Goal: Task Accomplishment & Management: Complete application form

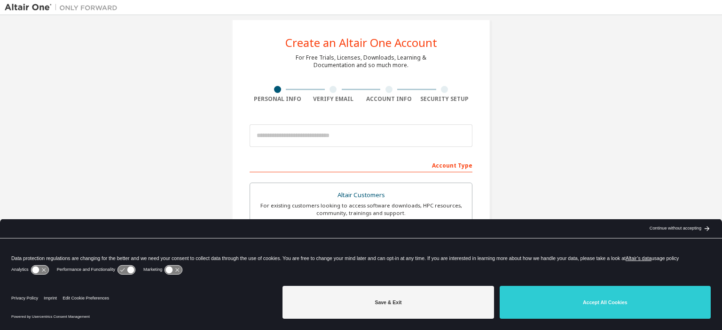
scroll to position [47, 0]
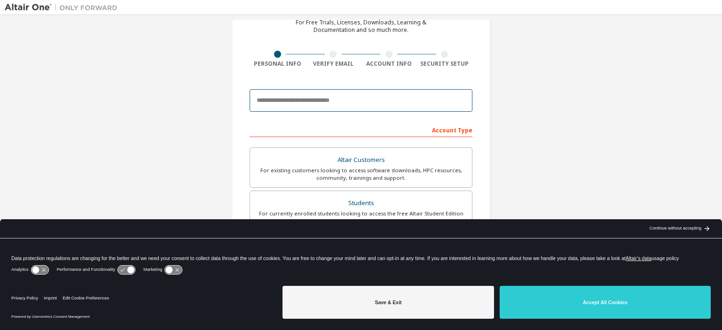
click at [349, 99] on input "email" at bounding box center [361, 100] width 223 height 23
click at [525, 91] on div "Create an Altair One Account For Free Trials, Licenses, Downloads, Learning & D…" at bounding box center [361, 222] width 713 height 498
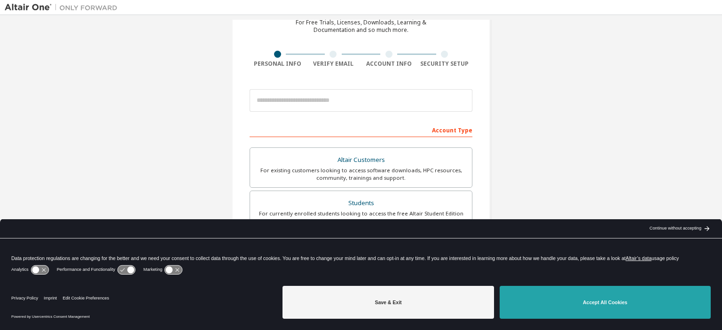
click at [567, 302] on button "Accept All Cookies" at bounding box center [605, 302] width 211 height 33
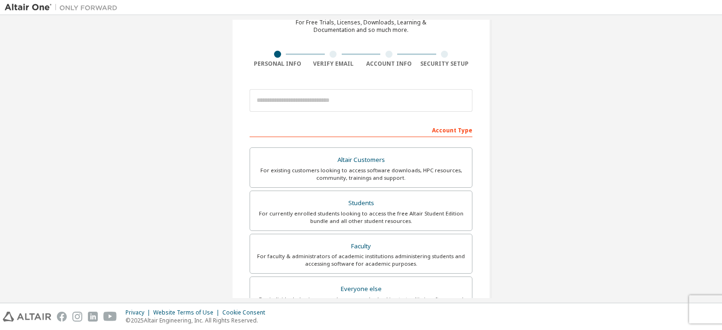
click at [378, 212] on div "For currently enrolled students looking to access the free Altair Student Editi…" at bounding box center [361, 217] width 211 height 15
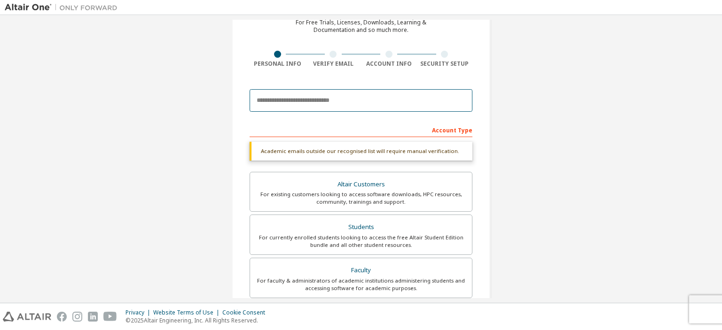
click at [411, 105] on input "email" at bounding box center [361, 100] width 223 height 23
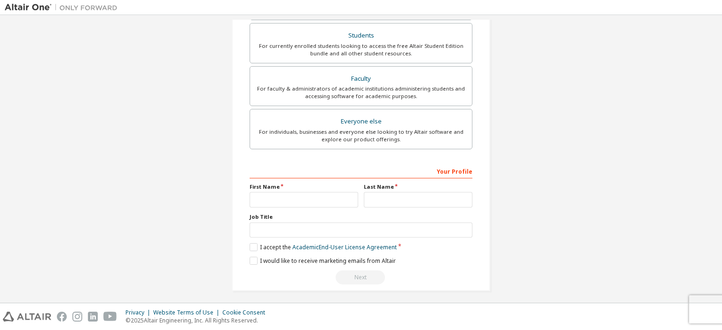
scroll to position [217, 0]
type input "**********"
click at [335, 187] on label "First Name" at bounding box center [304, 185] width 109 height 8
click at [329, 200] on input "text" at bounding box center [304, 198] width 109 height 16
type input "*********"
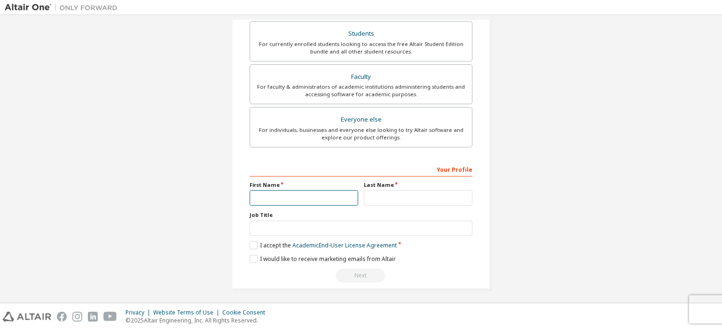
type input "********"
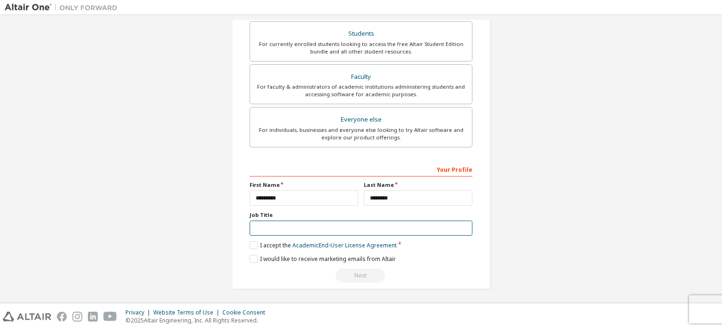
click at [382, 224] on input "text" at bounding box center [361, 229] width 223 height 16
click at [258, 244] on label "I accept the Academic End-User License Agreement" at bounding box center [323, 246] width 147 height 8
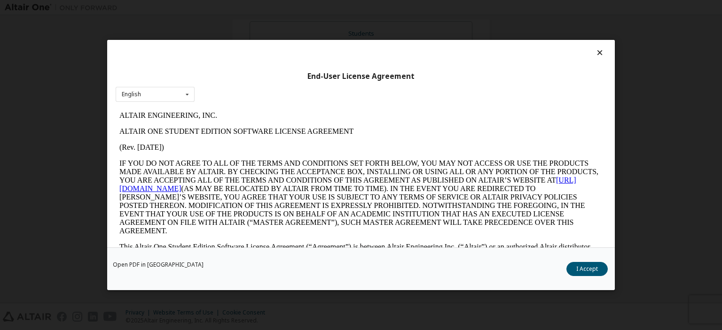
scroll to position [0, 0]
click at [586, 267] on button "I Accept" at bounding box center [586, 269] width 41 height 14
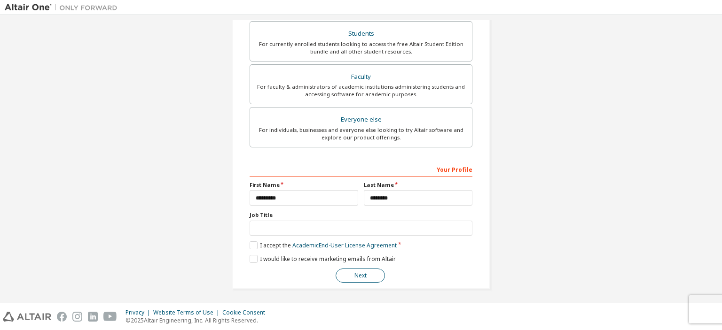
click at [353, 272] on button "Next" at bounding box center [360, 276] width 49 height 14
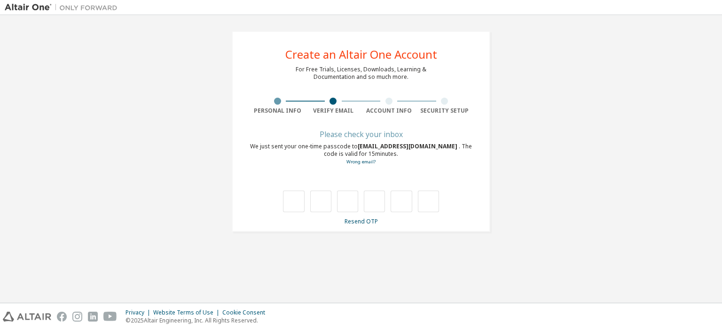
type input "*"
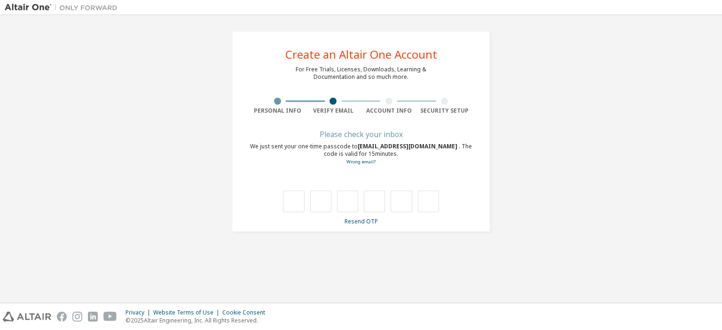
type input "*"
